Goal: Find contact information: Find contact information

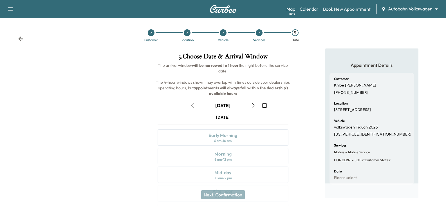
scroll to position [76, 0]
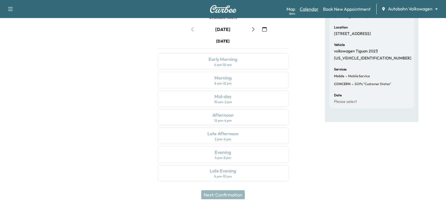
click at [307, 8] on link "Calendar" at bounding box center [309, 9] width 19 height 7
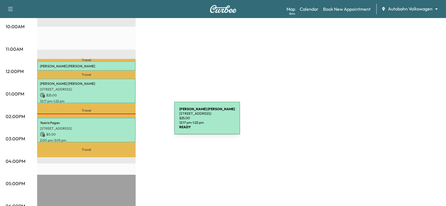
scroll to position [197, 0]
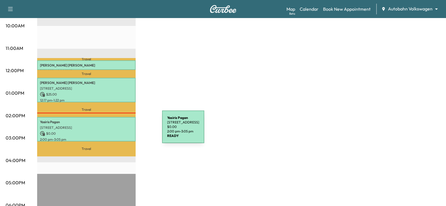
click at [116, 132] on p "$ 0.00" at bounding box center [86, 133] width 93 height 5
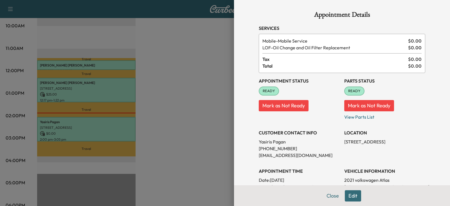
click at [192, 132] on div at bounding box center [225, 103] width 450 height 206
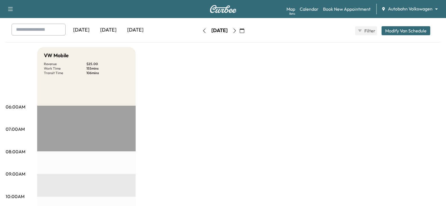
scroll to position [0, 0]
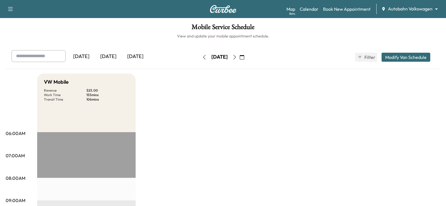
click at [239, 60] on button "button" at bounding box center [235, 57] width 10 height 9
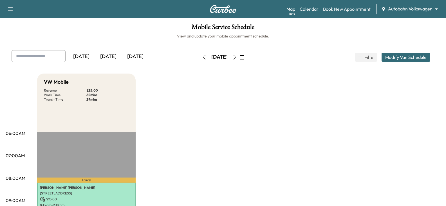
click at [202, 57] on icon "button" at bounding box center [204, 57] width 5 height 5
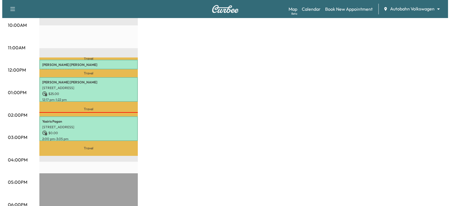
scroll to position [225, 0]
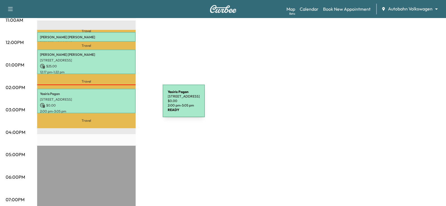
click at [117, 104] on p "$ 0.00" at bounding box center [86, 105] width 93 height 5
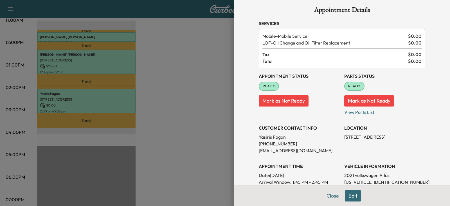
scroll to position [0, 0]
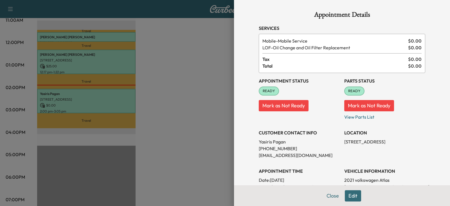
click at [270, 131] on h3 "CUSTOMER CONTACT INFO" at bounding box center [299, 132] width 81 height 7
click at [261, 131] on h3 "CUSTOMER CONTACT INFO" at bounding box center [299, 132] width 81 height 7
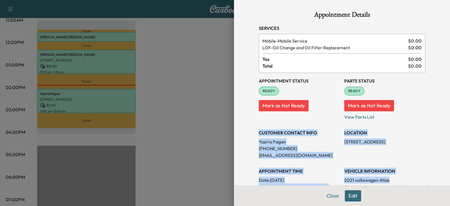
drag, startPoint x: 261, startPoint y: 131, endPoint x: 380, endPoint y: 179, distance: 127.9
click at [380, 179] on div "Appointment Status READY Mark as Not Ready Parts Status READY Mark as Not Ready…" at bounding box center [342, 164] width 167 height 182
click at [380, 179] on p "2021 volkswagen Atlas" at bounding box center [384, 179] width 81 height 7
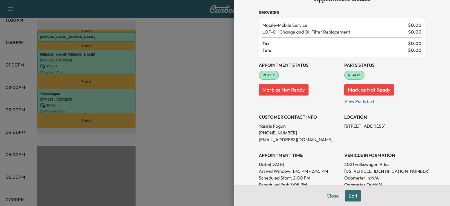
scroll to position [28, 0]
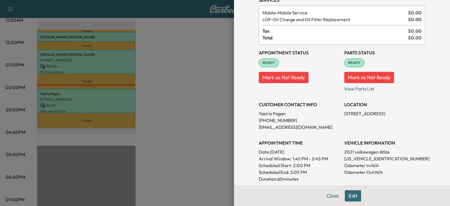
click at [267, 104] on h3 "CUSTOMER CONTACT INFO" at bounding box center [299, 104] width 81 height 7
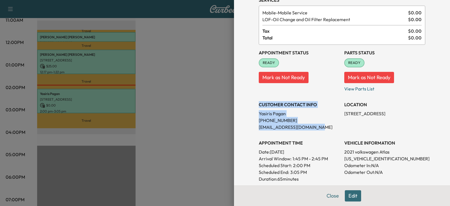
drag, startPoint x: 267, startPoint y: 104, endPoint x: 306, endPoint y: 127, distance: 45.5
click at [306, 127] on div "CUSTOMER CONTACT INFO [PERSON_NAME] [PHONE_NUMBER] [EMAIL_ADDRESS][DOMAIN_NAME]" at bounding box center [299, 114] width 81 height 34
click at [306, 127] on p "[EMAIL_ADDRESS][DOMAIN_NAME]" at bounding box center [299, 127] width 81 height 7
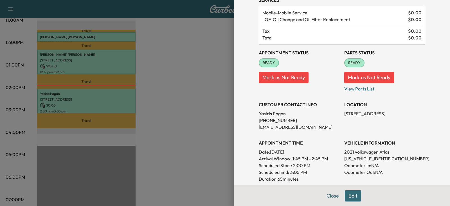
click at [263, 141] on h3 "APPOINTMENT TIME" at bounding box center [299, 142] width 81 height 7
drag, startPoint x: 263, startPoint y: 141, endPoint x: 288, endPoint y: 181, distance: 46.5
click at [288, 181] on div "APPOINTMENT TIME Date: [DATE] Arrival Window: 1:45 PM - 2:45 PM Scheduled Start…" at bounding box center [299, 158] width 81 height 47
click at [288, 181] on p "Duration: 65 minutes" at bounding box center [299, 178] width 81 height 7
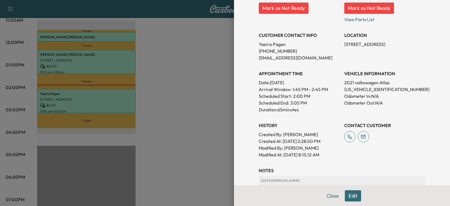
scroll to position [113, 0]
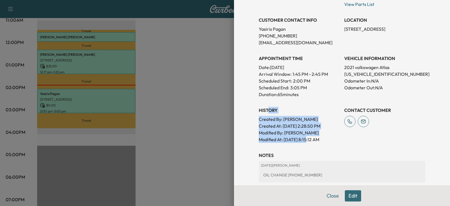
drag, startPoint x: 265, startPoint y: 111, endPoint x: 308, endPoint y: 137, distance: 50.4
click at [307, 137] on div "History Created By : [PERSON_NAME] Created At : [DATE] 2:28:50 PM Modified By :…" at bounding box center [299, 122] width 81 height 41
click at [308, 137] on p "Modified At : [DATE] 8:15:12 AM" at bounding box center [299, 139] width 81 height 7
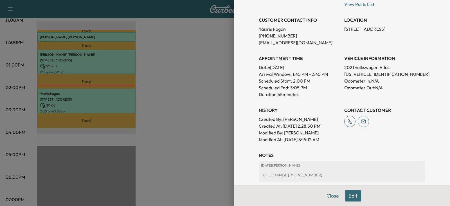
click at [263, 110] on h3 "History" at bounding box center [299, 110] width 81 height 7
drag, startPoint x: 263, startPoint y: 110, endPoint x: 321, endPoint y: 139, distance: 65.1
click at [321, 139] on div "History Created By : [PERSON_NAME] Created At : [DATE] 2:28:50 PM Modified By :…" at bounding box center [299, 122] width 81 height 41
click at [321, 139] on p "Modified At : [DATE] 8:15:12 AM" at bounding box center [299, 139] width 81 height 7
click at [325, 139] on p "Modified At : [DATE] 8:15:12 AM" at bounding box center [299, 139] width 81 height 7
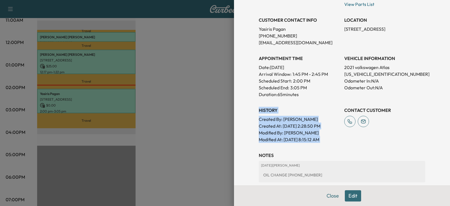
drag, startPoint x: 325, startPoint y: 139, endPoint x: 259, endPoint y: 111, distance: 71.8
click at [259, 111] on div "History Created By : [PERSON_NAME] Created At : [DATE] 2:28:50 PM Modified By :…" at bounding box center [299, 122] width 81 height 41
click at [259, 111] on h3 "History" at bounding box center [299, 110] width 81 height 7
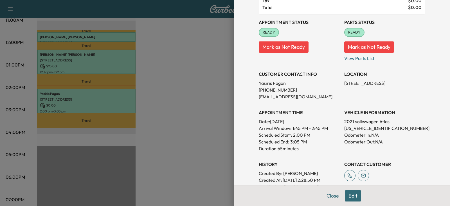
scroll to position [56, 0]
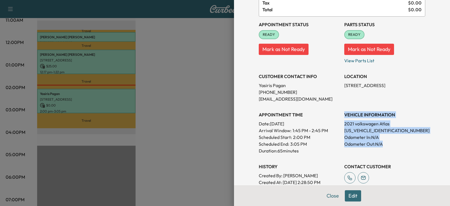
drag, startPoint x: 379, startPoint y: 143, endPoint x: 341, endPoint y: 115, distance: 47.4
click at [344, 115] on div "VEHICLE INFORMATION 2021 volkswagen Atlas [US_VEHICLE_IDENTIFICATION_NUMBER] Od…" at bounding box center [384, 130] width 81 height 47
click at [344, 115] on h3 "VEHICLE INFORMATION" at bounding box center [384, 114] width 81 height 7
drag, startPoint x: 341, startPoint y: 115, endPoint x: 379, endPoint y: 142, distance: 46.5
click at [379, 142] on div "VEHICLE INFORMATION 2021 volkswagen Atlas [US_VEHICLE_IDENTIFICATION_NUMBER] Od…" at bounding box center [384, 130] width 81 height 47
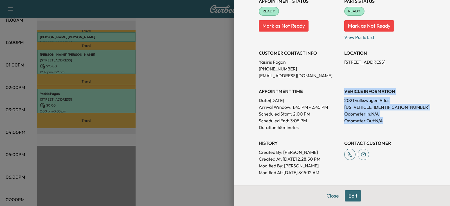
scroll to position [84, 0]
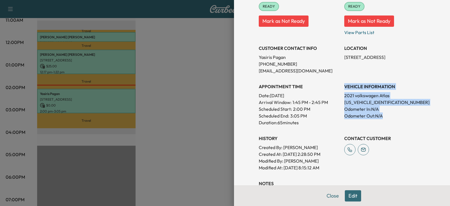
drag, startPoint x: 328, startPoint y: 167, endPoint x: 251, endPoint y: 139, distance: 82.1
click at [252, 139] on div "Appointment Details Services Mobile - Mobile Service $ 0.00 LOF - Oil Change an…" at bounding box center [342, 95] width 180 height 359
click at [254, 139] on div "Appointment Details Services Mobile - Mobile Service $ 0.00 LOF - Oil Change an…" at bounding box center [342, 95] width 180 height 359
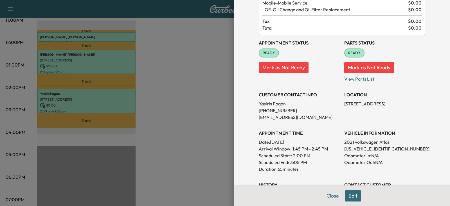
scroll to position [28, 0]
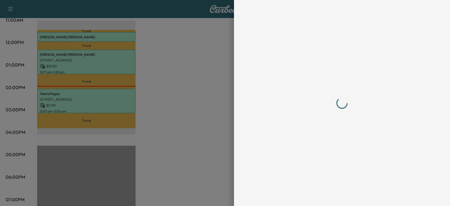
click at [260, 121] on div at bounding box center [342, 102] width 167 height 183
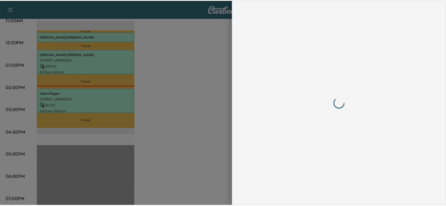
scroll to position [0, 0]
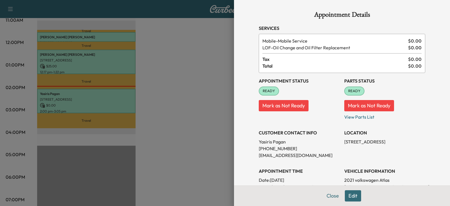
click at [259, 149] on p "[PHONE_NUMBER]" at bounding box center [299, 148] width 81 height 7
drag, startPoint x: 259, startPoint y: 149, endPoint x: 283, endPoint y: 149, distance: 23.6
click at [283, 149] on p "[PHONE_NUMBER]" at bounding box center [299, 148] width 81 height 7
copy p "469) 390-2427"
click at [261, 143] on p "[PERSON_NAME]" at bounding box center [299, 141] width 81 height 7
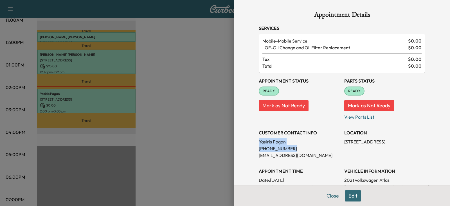
drag, startPoint x: 261, startPoint y: 143, endPoint x: 277, endPoint y: 145, distance: 16.5
click at [277, 145] on div "CUSTOMER CONTACT INFO [PERSON_NAME] [PHONE_NUMBER] [EMAIL_ADDRESS][DOMAIN_NAME]" at bounding box center [299, 142] width 81 height 34
copy div "[PERSON_NAME] [PHONE_NUMBER]"
drag, startPoint x: 187, startPoint y: 60, endPoint x: 90, endPoint y: 2, distance: 112.8
click at [187, 58] on div at bounding box center [225, 103] width 450 height 206
